Goal: Information Seeking & Learning: Learn about a topic

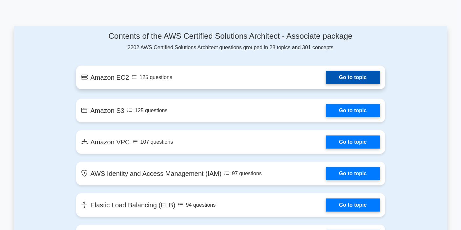
scroll to position [337, 0]
click at [336, 79] on link "Go to topic" at bounding box center [353, 77] width 54 height 13
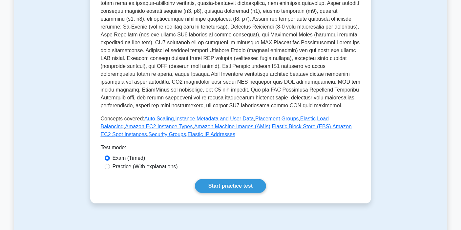
scroll to position [166, 0]
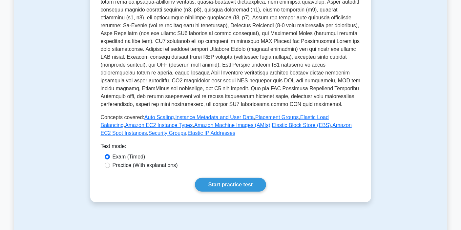
click at [157, 167] on label "Practice (With explanations)" at bounding box center [144, 165] width 65 height 8
click at [110, 167] on input "Practice (With explanations)" at bounding box center [107, 165] width 5 height 5
radio input "true"
click at [251, 184] on link "Start practice test" at bounding box center [230, 185] width 71 height 14
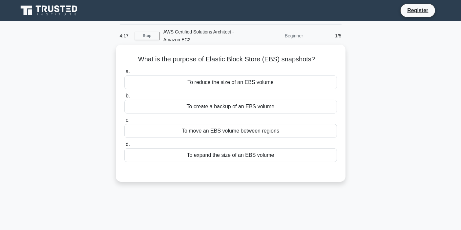
click at [261, 109] on div "To create a backup of an EBS volume" at bounding box center [230, 107] width 212 height 14
click at [124, 98] on input "b. To create a backup of an EBS volume" at bounding box center [124, 96] width 0 height 4
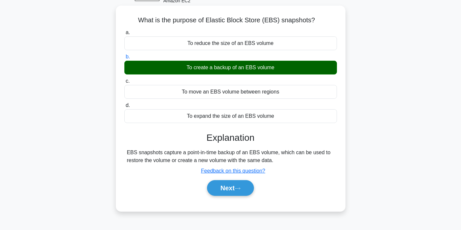
scroll to position [39, 0]
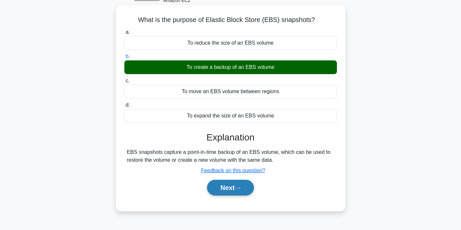
click at [233, 188] on button "Next" at bounding box center [230, 188] width 47 height 16
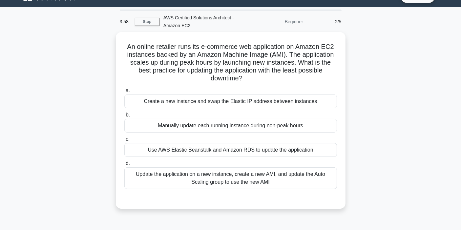
scroll to position [14, 0]
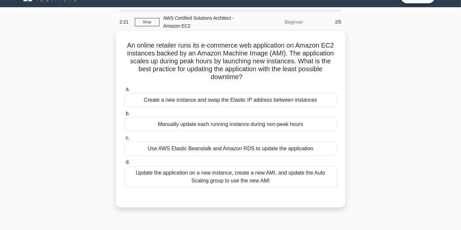
click at [244, 104] on div "Create a new instance and swap the Elastic IP address between instances" at bounding box center [230, 100] width 212 height 14
click at [124, 91] on input "a. Create a new instance and swap the Elastic IP address between instances" at bounding box center [124, 89] width 0 height 4
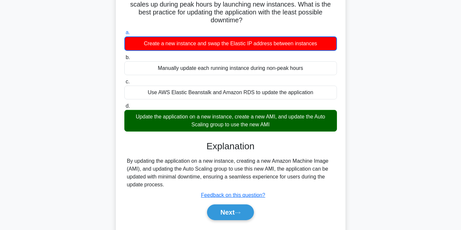
scroll to position [72, 0]
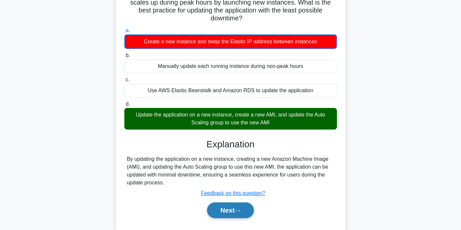
click at [230, 213] on button "Next" at bounding box center [230, 210] width 47 height 16
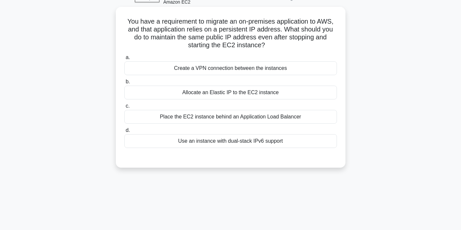
scroll to position [0, 0]
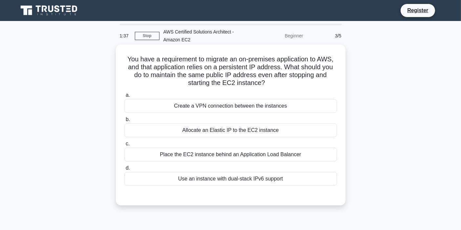
click at [246, 130] on div "Allocate an Elastic IP to the EC2 instance" at bounding box center [230, 130] width 212 height 14
click at [124, 122] on input "b. Allocate an Elastic IP to the EC2 instance" at bounding box center [124, 119] width 0 height 4
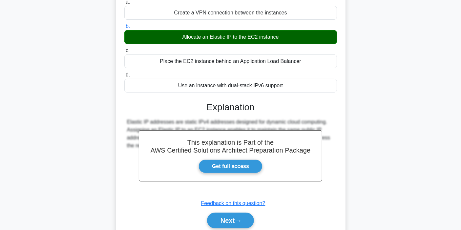
scroll to position [110, 0]
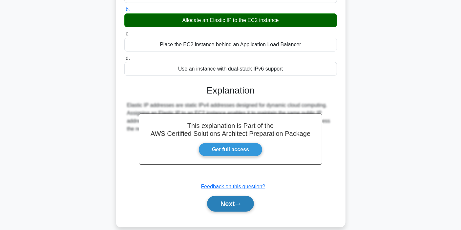
click at [234, 201] on button "Next" at bounding box center [230, 204] width 47 height 16
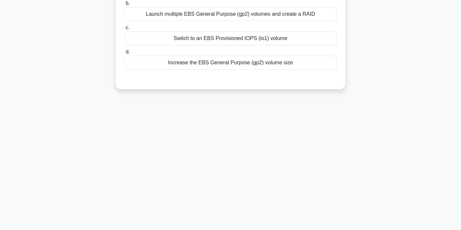
scroll to position [0, 0]
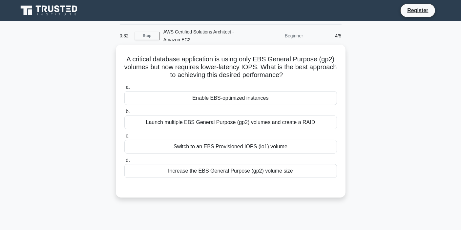
click at [232, 126] on div "Launch multiple EBS General Purpose (gp2) volumes and create a RAID" at bounding box center [230, 122] width 212 height 14
click at [124, 114] on input "b. Launch multiple EBS General Purpose (gp2) volumes and create a RAID" at bounding box center [124, 112] width 0 height 4
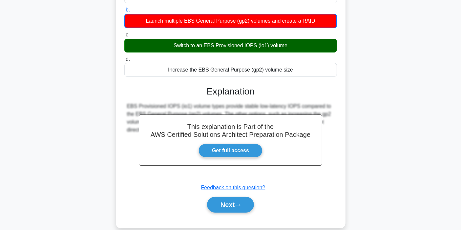
scroll to position [124, 0]
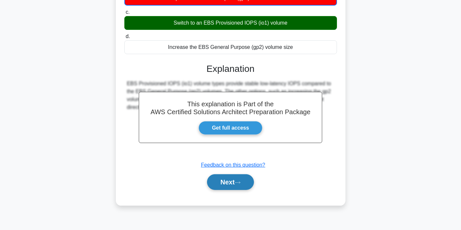
click at [230, 180] on button "Next" at bounding box center [230, 182] width 47 height 16
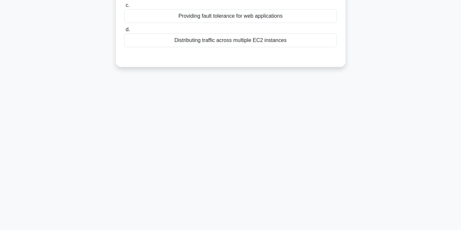
scroll to position [0, 0]
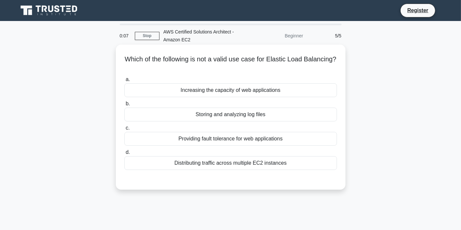
click at [242, 164] on div "Distributing traffic across multiple EC2 instances" at bounding box center [230, 163] width 212 height 14
click at [124, 154] on input "d. Distributing traffic across multiple EC2 instances" at bounding box center [124, 152] width 0 height 4
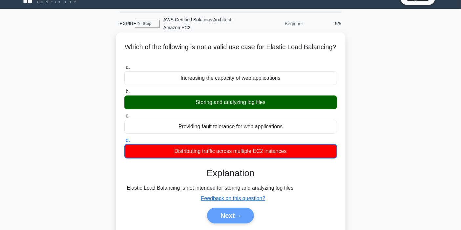
scroll to position [24, 0]
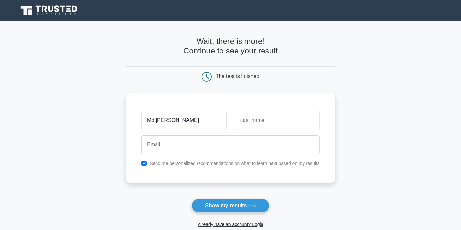
type input "Md Nadim"
type input "Ahmad"
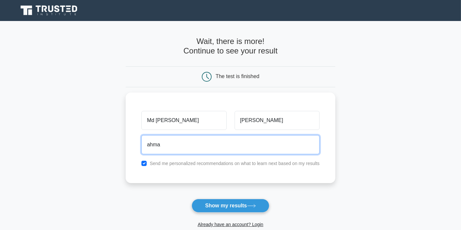
type input "ahmad.nadim144@gmail.com"
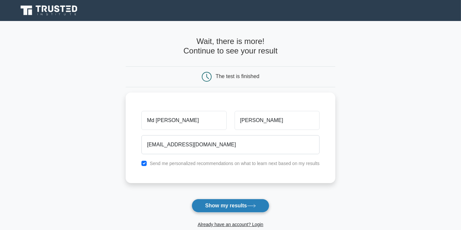
click at [231, 207] on button "Show my results" at bounding box center [230, 206] width 77 height 14
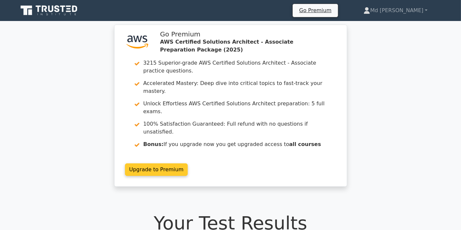
click at [165, 163] on link "Upgrade to Premium" at bounding box center [156, 169] width 63 height 12
